Goal: Navigation & Orientation: Find specific page/section

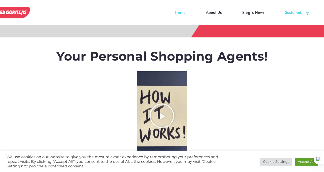
click at [292, 12] on link "Sustainability" at bounding box center [297, 16] width 44 height 8
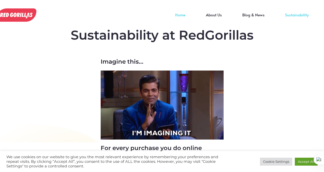
click at [182, 15] on link "Home" at bounding box center [180, 19] width 31 height 8
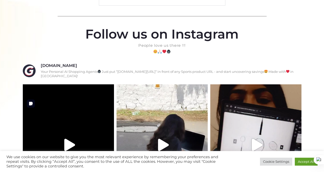
scroll to position [135, 0]
